Goal: Transaction & Acquisition: Purchase product/service

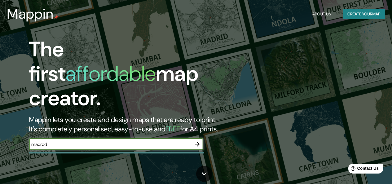
type input "madrod"
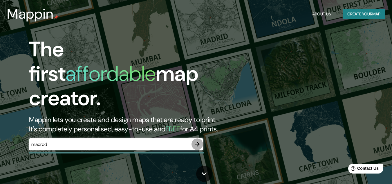
click at [199, 142] on icon "button" at bounding box center [197, 144] width 5 height 5
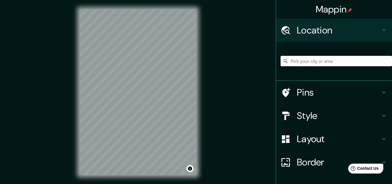
click at [306, 63] on input "Pick your city or area" at bounding box center [335, 61] width 111 height 10
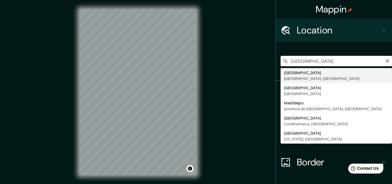
click at [290, 64] on div "madrid Madrid Madrid, España Madrid España Madridejos provincia de Toledo, Espa…" at bounding box center [335, 60] width 111 height 29
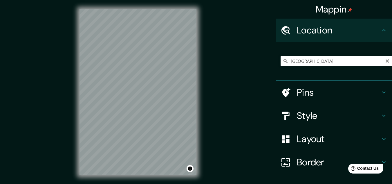
click at [238, 68] on div "Mappin Location madrid Madrid Madrid, España Madrid España Madridejos provincia…" at bounding box center [196, 96] width 392 height 193
click at [285, 20] on div "Location" at bounding box center [334, 30] width 116 height 23
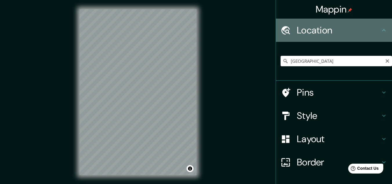
click at [285, 20] on div "Location" at bounding box center [334, 30] width 116 height 23
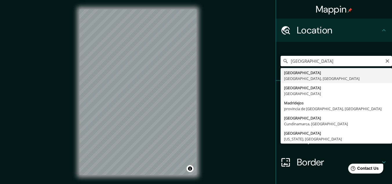
click at [315, 63] on input "madrid" at bounding box center [335, 61] width 111 height 10
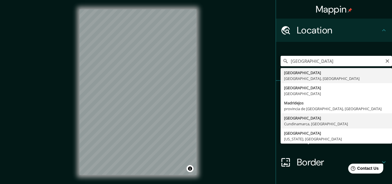
type input "Madrid, Cundinamarca, Colombia"
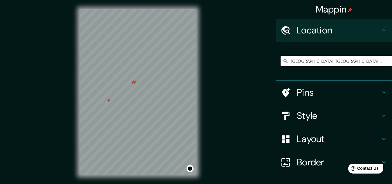
click at [134, 83] on div at bounding box center [134, 82] width 5 height 5
click at [133, 83] on div at bounding box center [132, 82] width 5 height 5
click at [109, 101] on div at bounding box center [108, 100] width 5 height 5
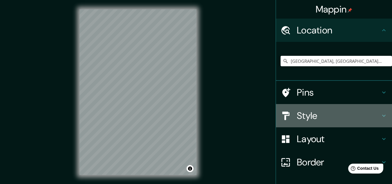
click at [318, 118] on h4 "Style" at bounding box center [339, 116] width 84 height 12
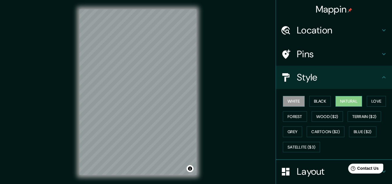
click at [353, 104] on button "Natural" at bounding box center [348, 101] width 27 height 11
click at [133, 183] on html "Mappin Location Madrid, Cundinamarca, Colombia Pins Style White Black Natural L…" at bounding box center [196, 92] width 392 height 184
click at [291, 82] on div "Mappin Location Madrid, Cundinamarca, Colombia Pins Style White Black Natural L…" at bounding box center [196, 96] width 392 height 193
click at [220, 40] on div "Mappin Location Madrid, Cundinamarca, Colombia Pins Style White Black Natural L…" at bounding box center [196, 96] width 392 height 193
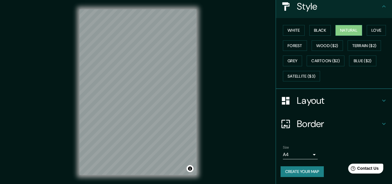
click at [314, 169] on button "Create your map" at bounding box center [301, 171] width 43 height 11
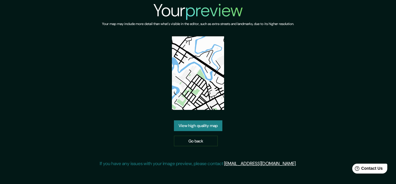
click at [185, 127] on link "View high quality map" at bounding box center [198, 125] width 48 height 11
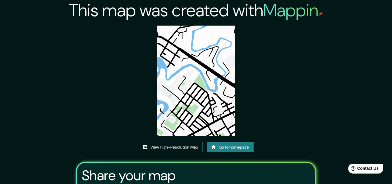
click at [187, 143] on link "View High-Resolution Map" at bounding box center [171, 147] width 64 height 11
